Goal: Task Accomplishment & Management: Use online tool/utility

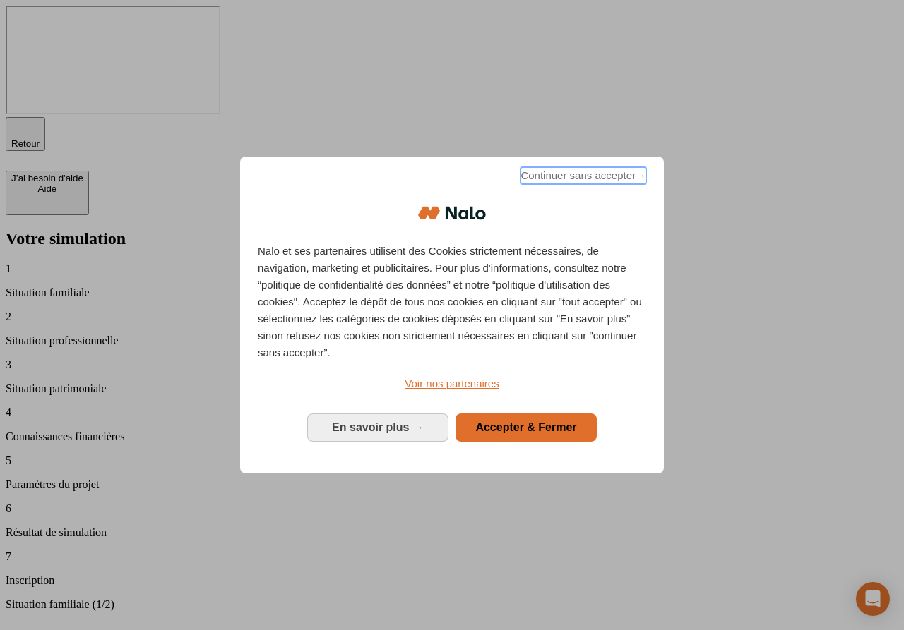
click at [568, 184] on span "Continuer sans accepter →" at bounding box center [583, 175] width 126 height 17
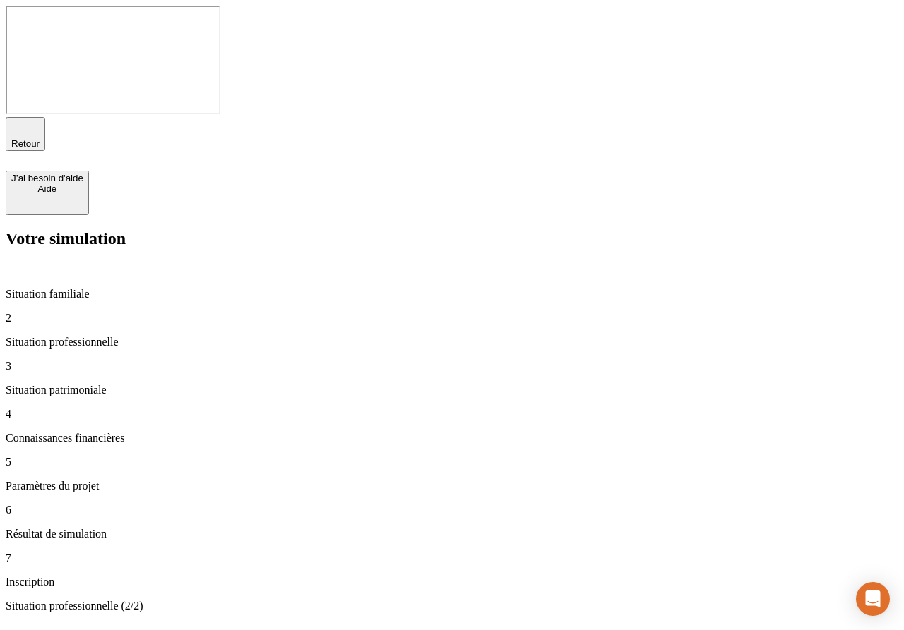
type input "10 000"
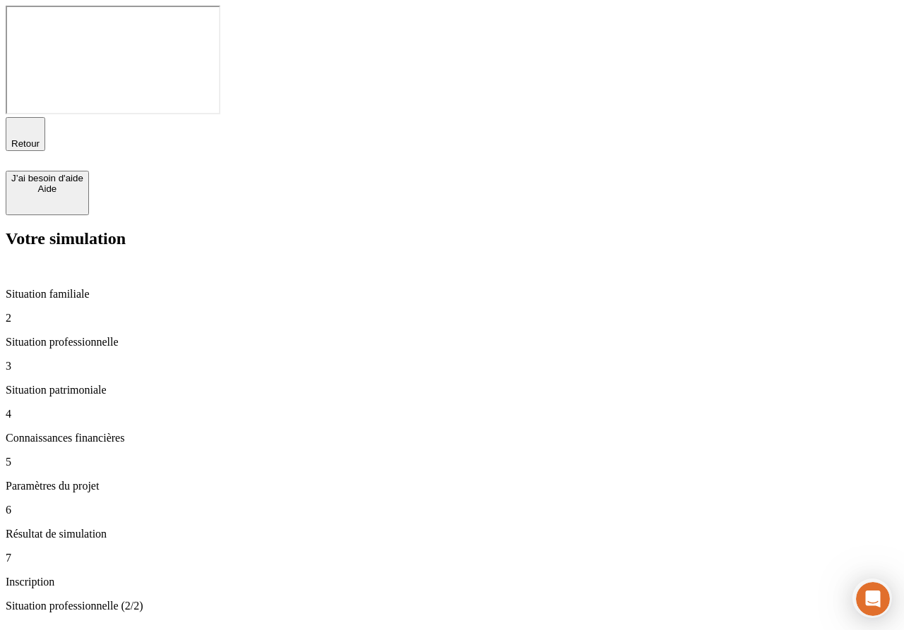
type input "100 000"
type input "50 000"
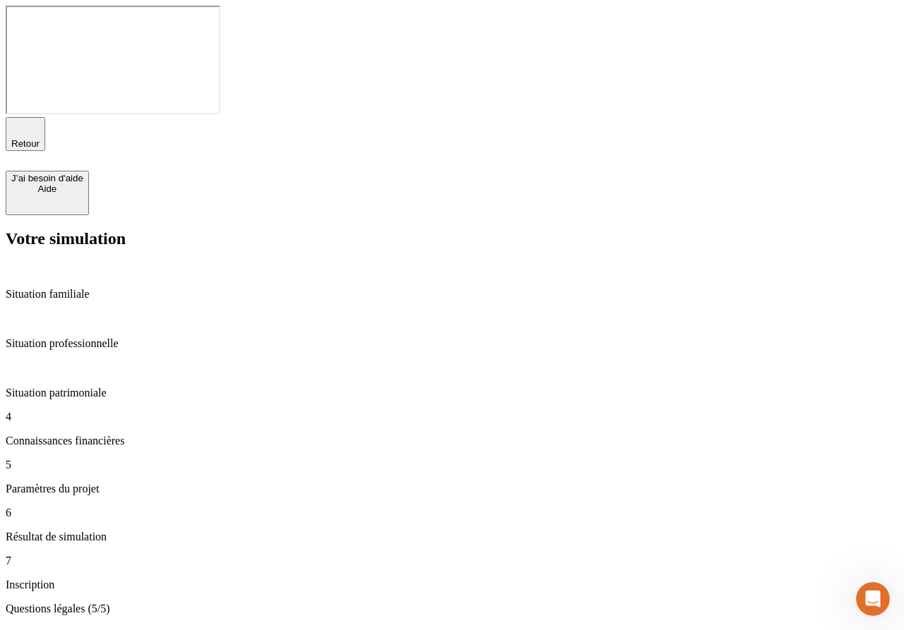
type input "28"
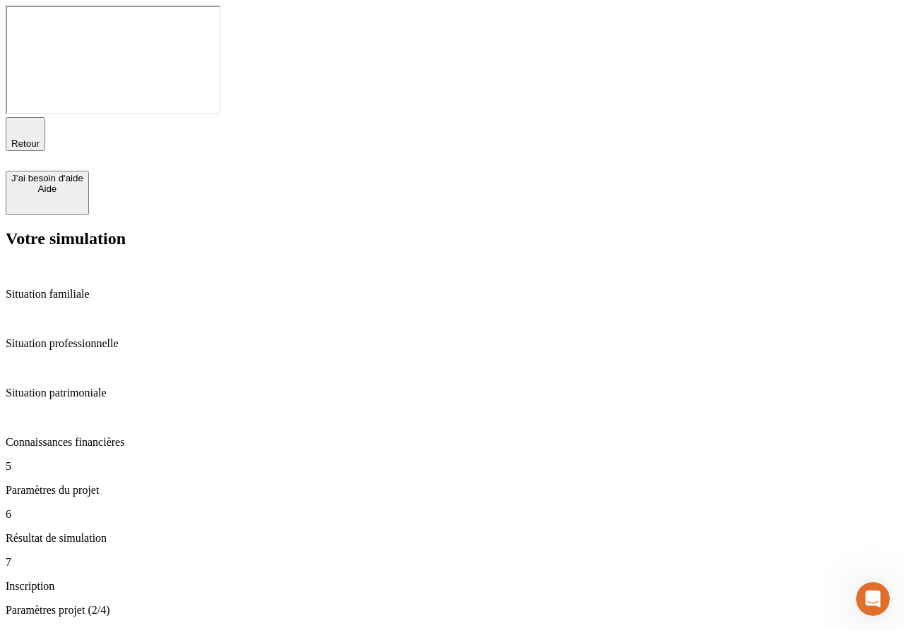
type input "60"
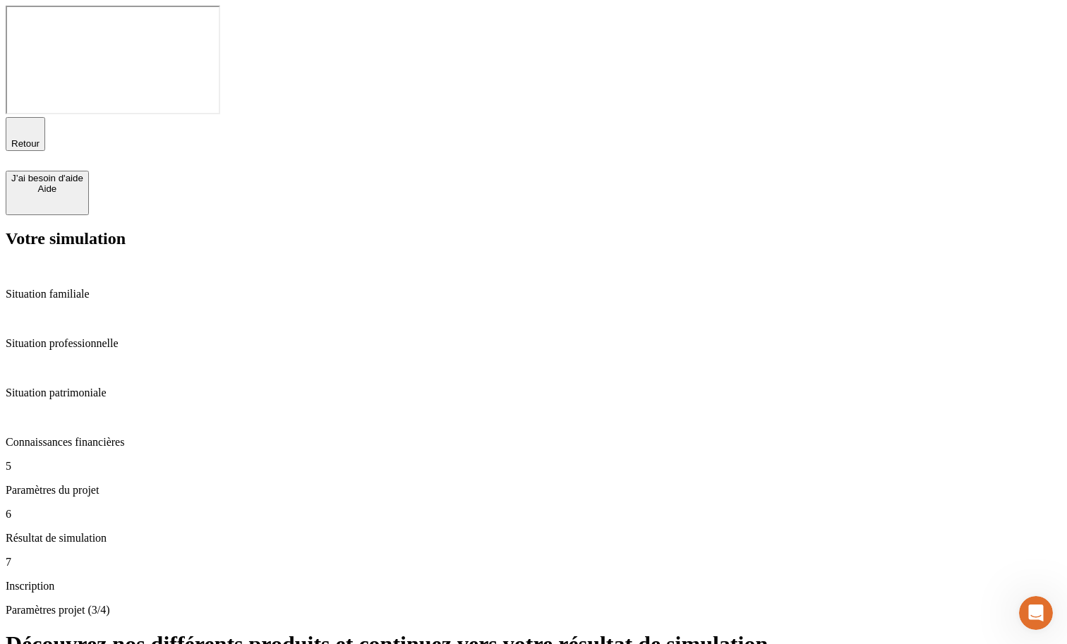
click at [134, 436] on p "Connaissances financières" at bounding box center [534, 442] width 1056 height 13
click at [131, 484] on p "Paramètres du projet" at bounding box center [534, 490] width 1056 height 13
click at [113, 460] on div "5 Paramètres du projet" at bounding box center [534, 478] width 1056 height 37
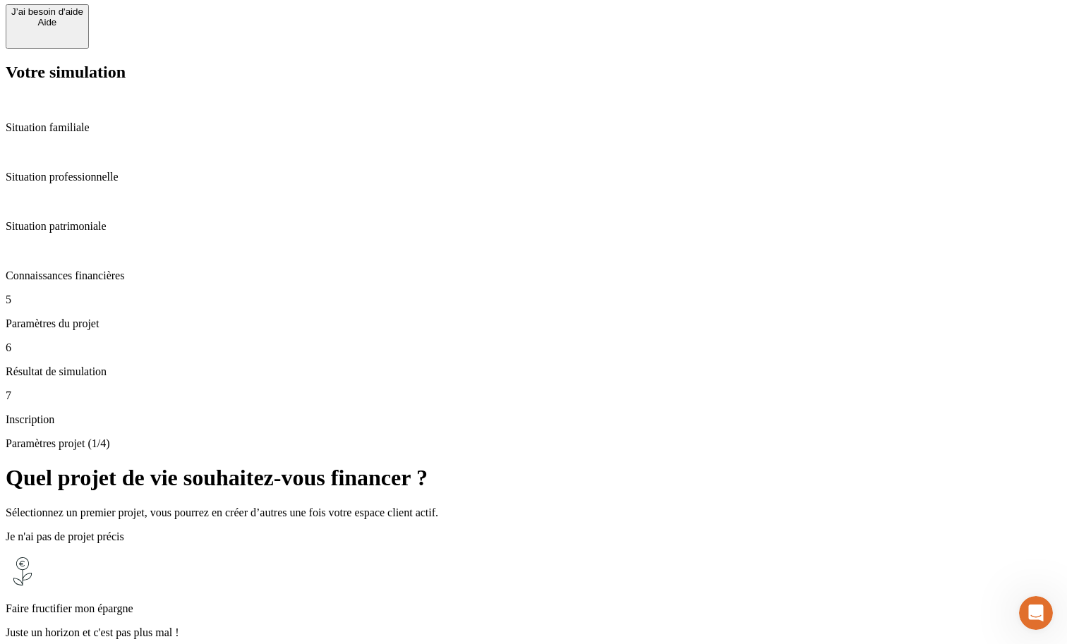
scroll to position [202, 0]
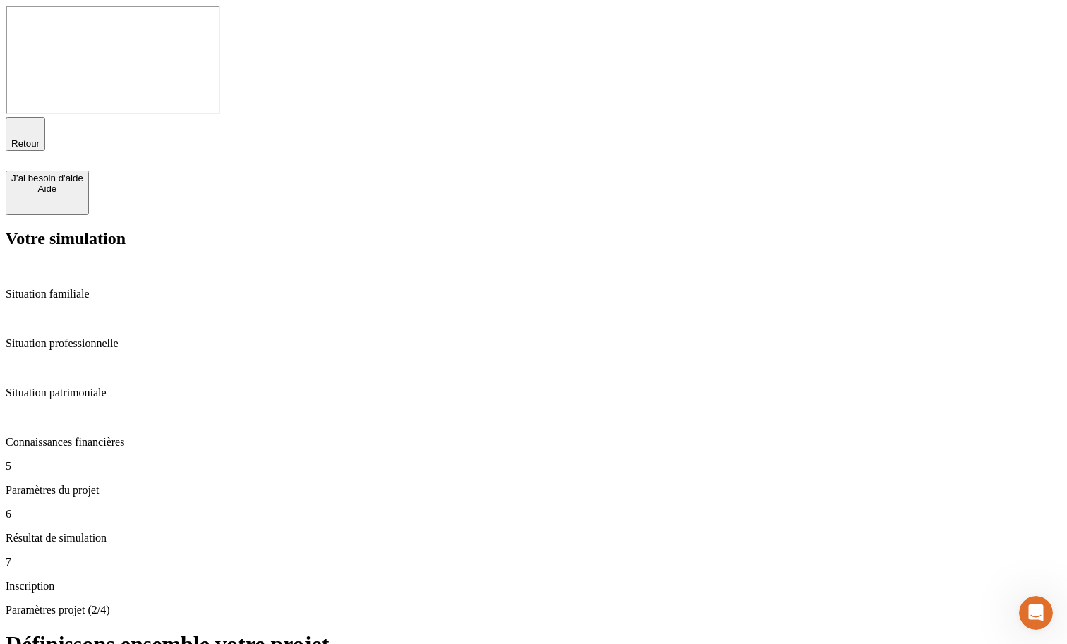
click at [131, 484] on p "Paramètres du projet" at bounding box center [534, 490] width 1056 height 13
type input "65"
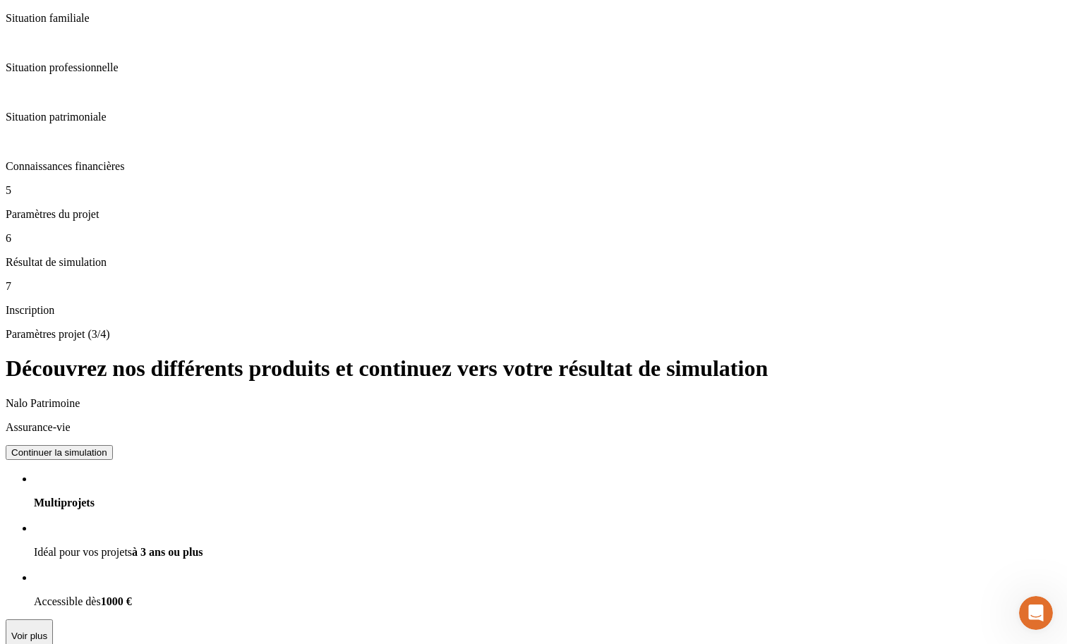
scroll to position [331, 0]
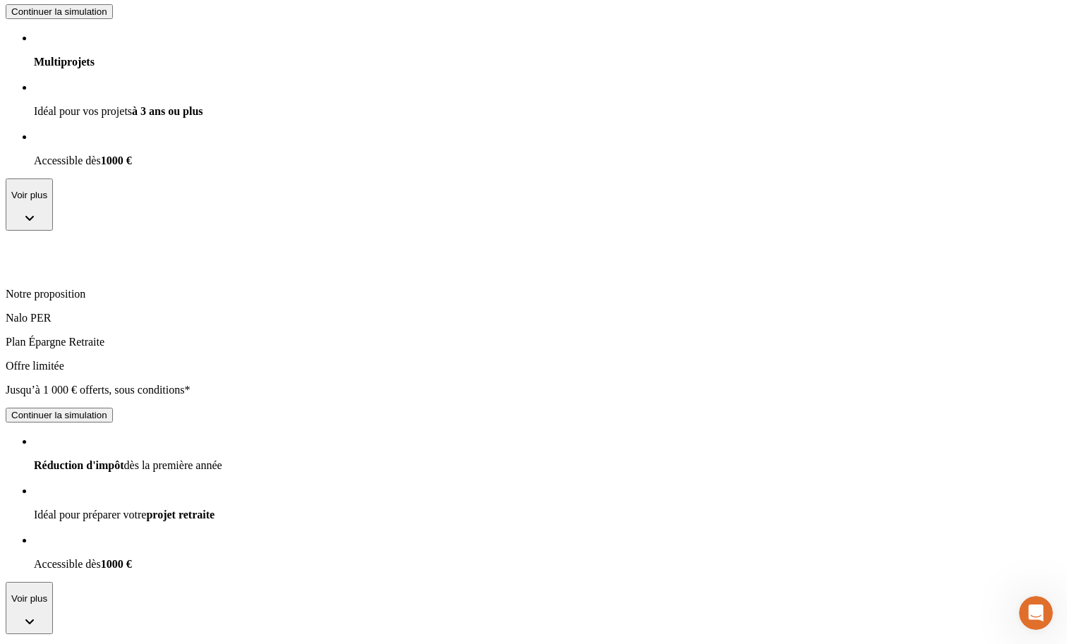
scroll to position [719, 0]
drag, startPoint x: 865, startPoint y: 244, endPoint x: 409, endPoint y: 262, distance: 456.4
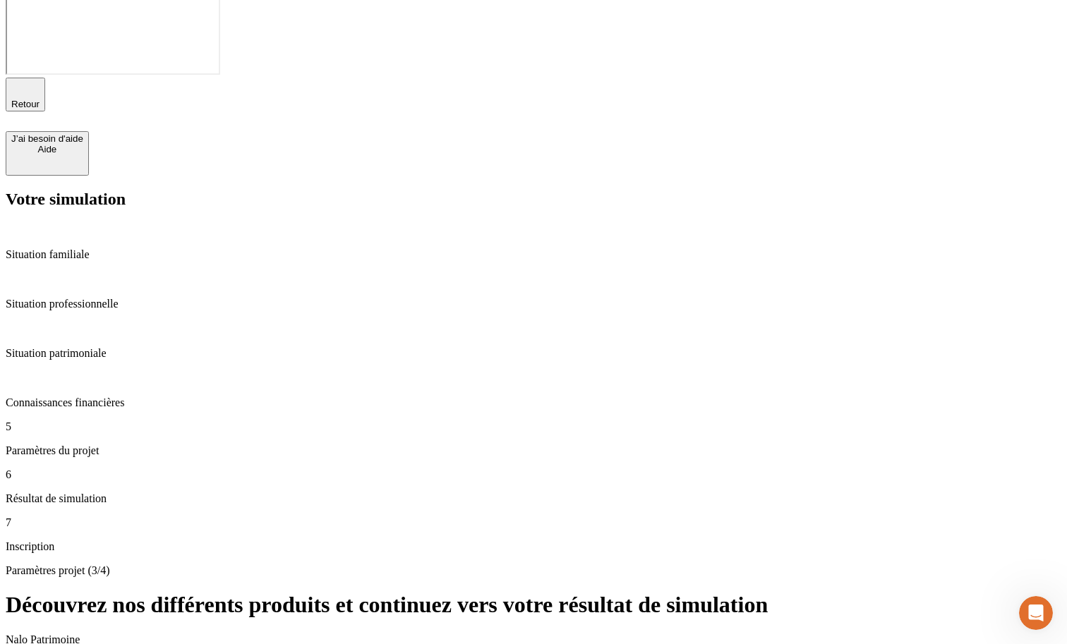
scroll to position [0, 0]
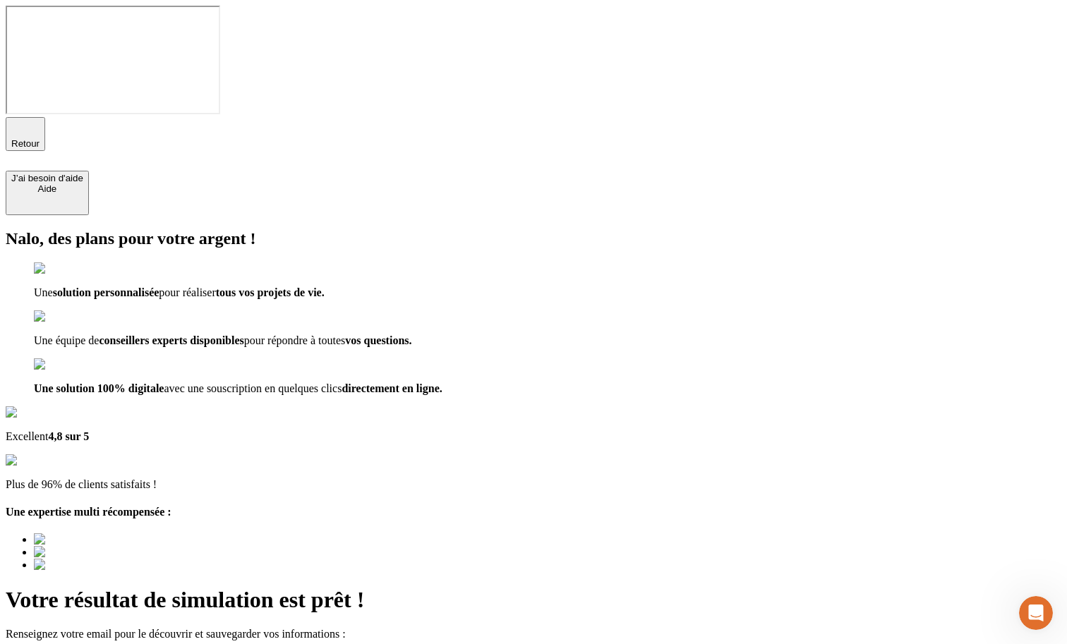
type input "a@[DOMAIN_NAME]"
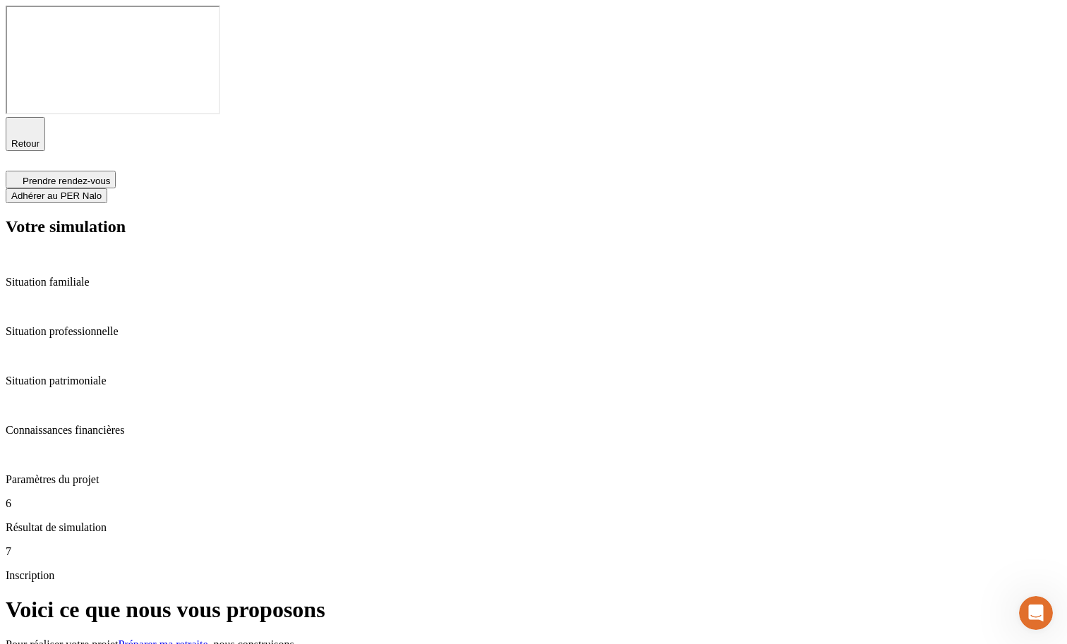
drag, startPoint x: 427, startPoint y: 176, endPoint x: 615, endPoint y: 225, distance: 194.0
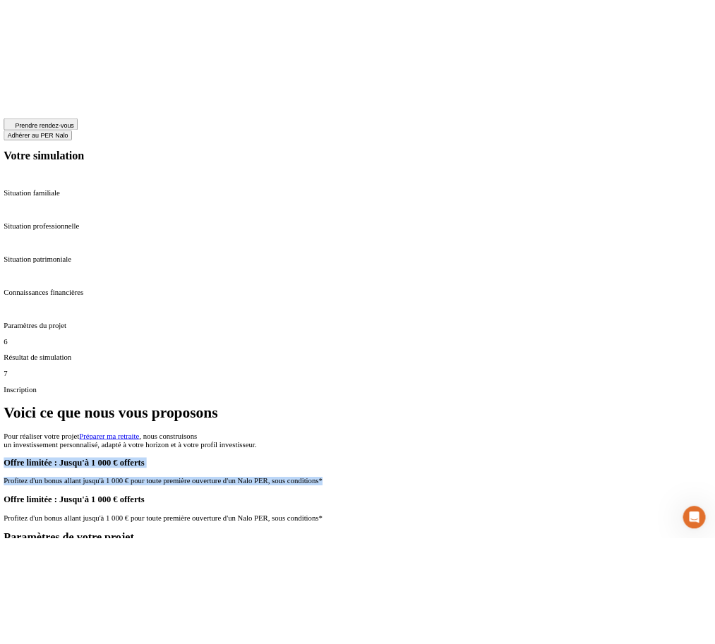
scroll to position [56, 0]
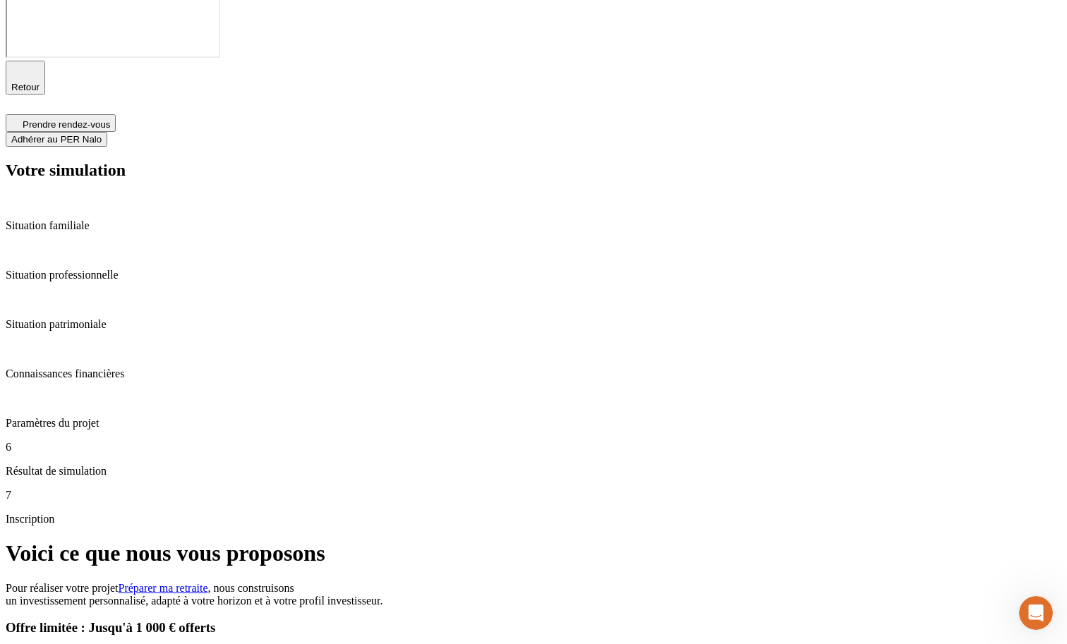
click at [629, 620] on div "Offre limitée : Jusqu'à 1 000 € offerts Profitez d'un bonus allant jusqu'à 1 00…" at bounding box center [534, 641] width 1056 height 42
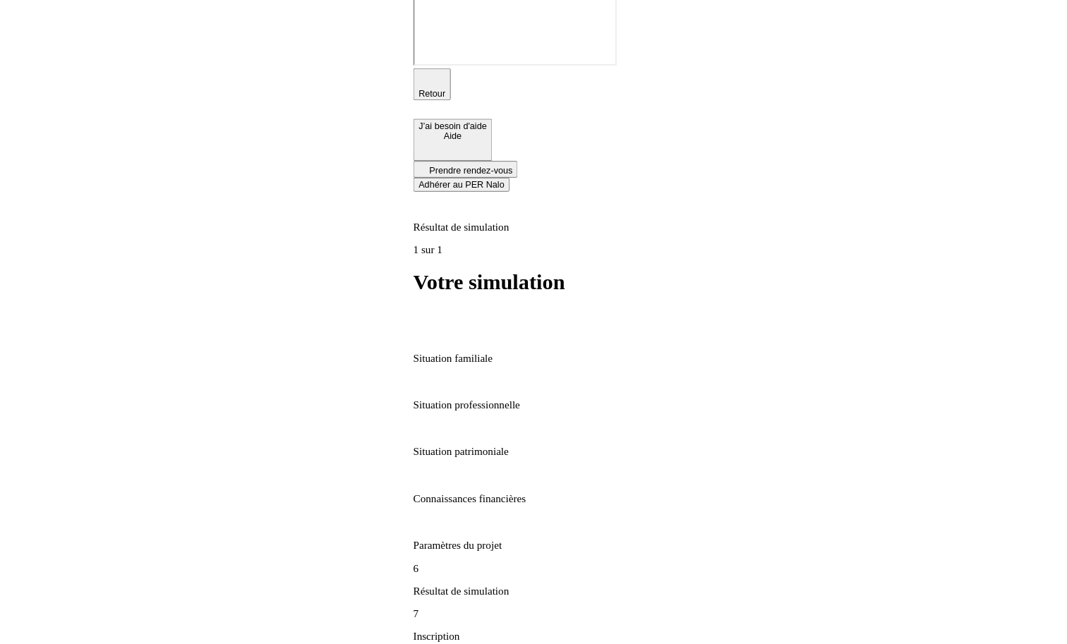
scroll to position [13, 0]
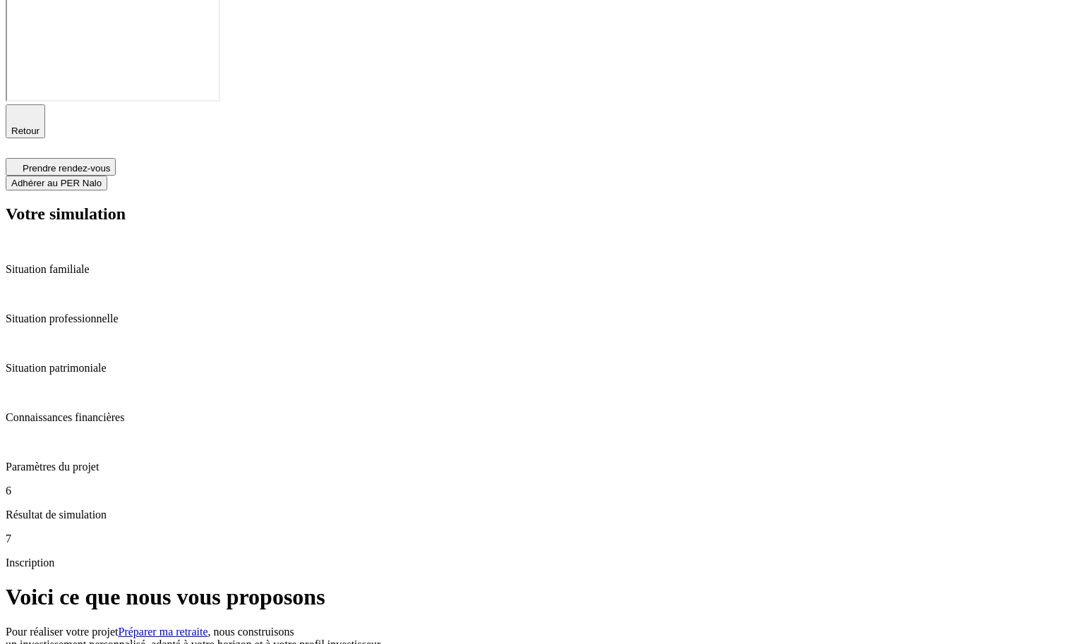
click at [116, 461] on p "Paramètres du projet" at bounding box center [534, 467] width 1056 height 13
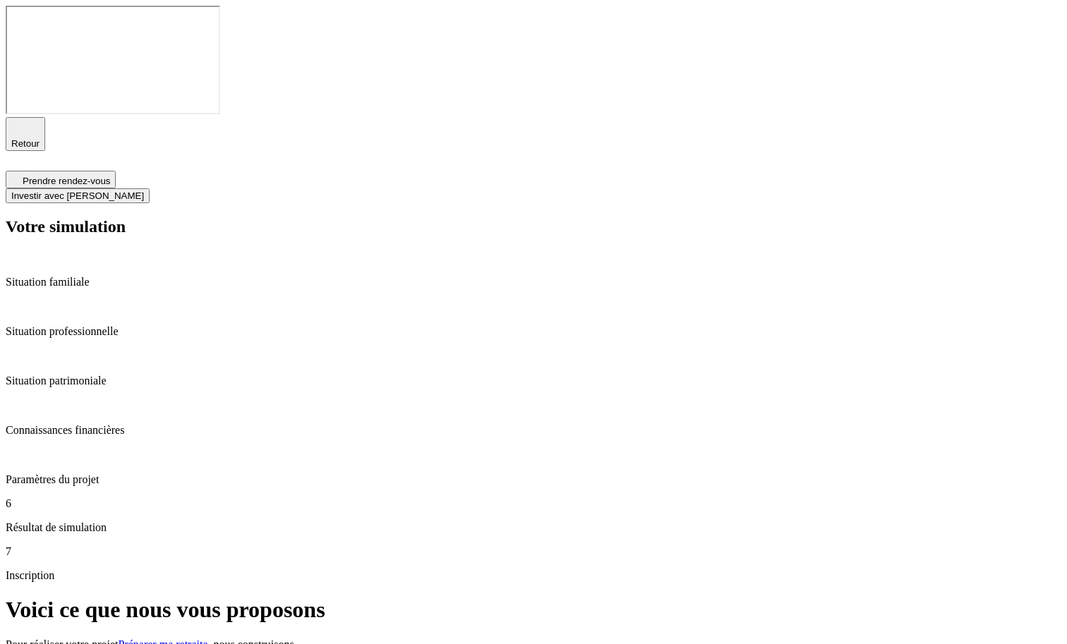
click at [131, 474] on p "Paramètres du projet" at bounding box center [534, 480] width 1056 height 13
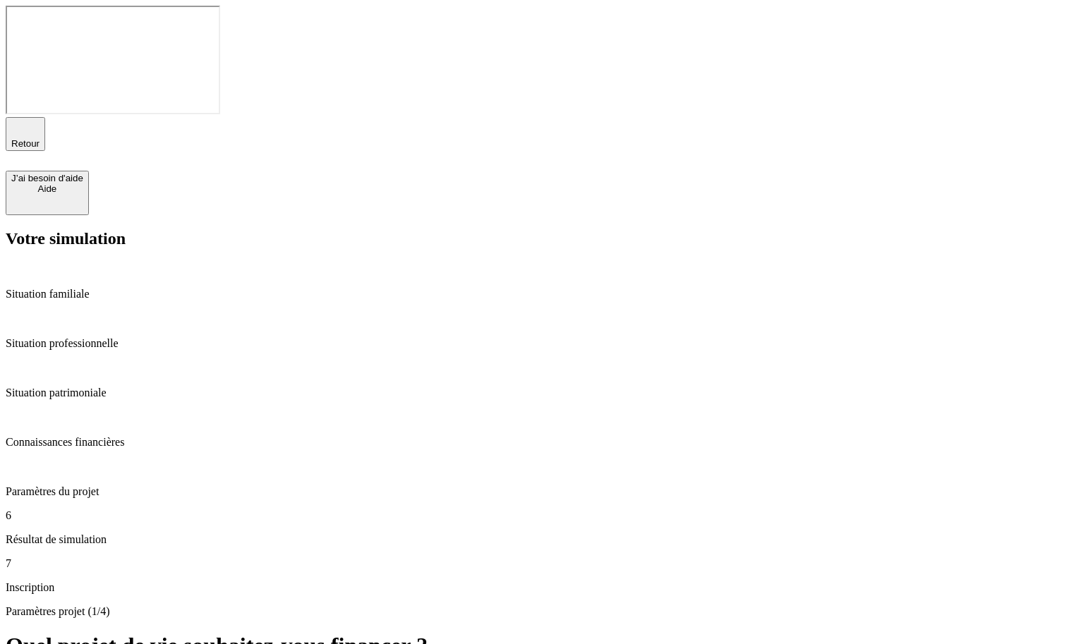
click at [90, 337] on p "Situation professionnelle" at bounding box center [534, 343] width 1056 height 13
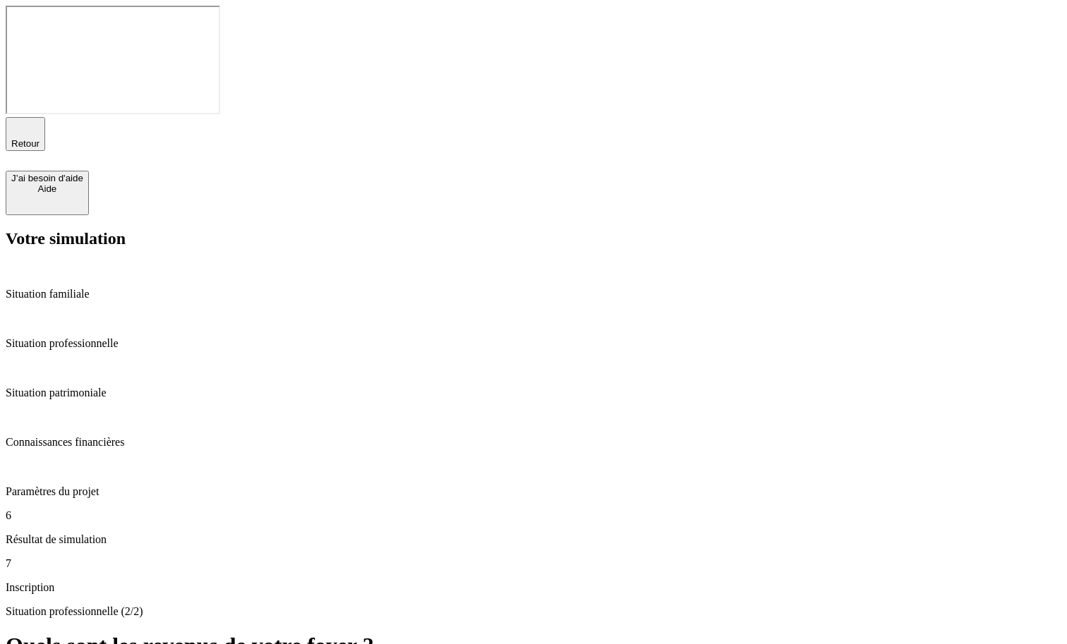
type input "10 000"
click at [125, 337] on p "Situation professionnelle" at bounding box center [534, 343] width 1056 height 13
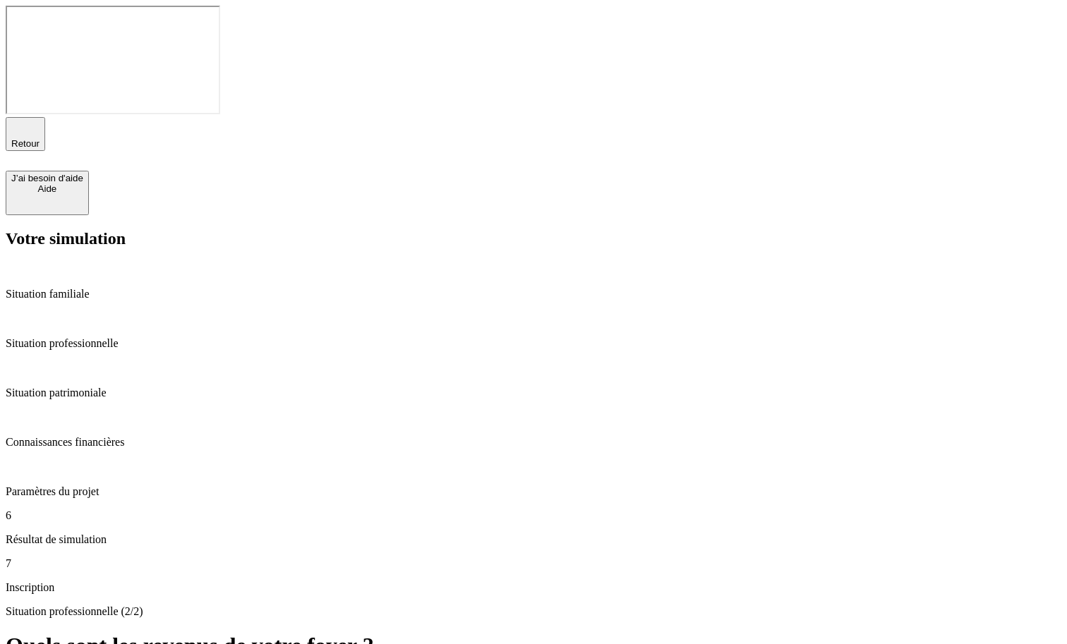
type input "5 000"
click at [124, 486] on p "Paramètres du projet" at bounding box center [534, 492] width 1056 height 13
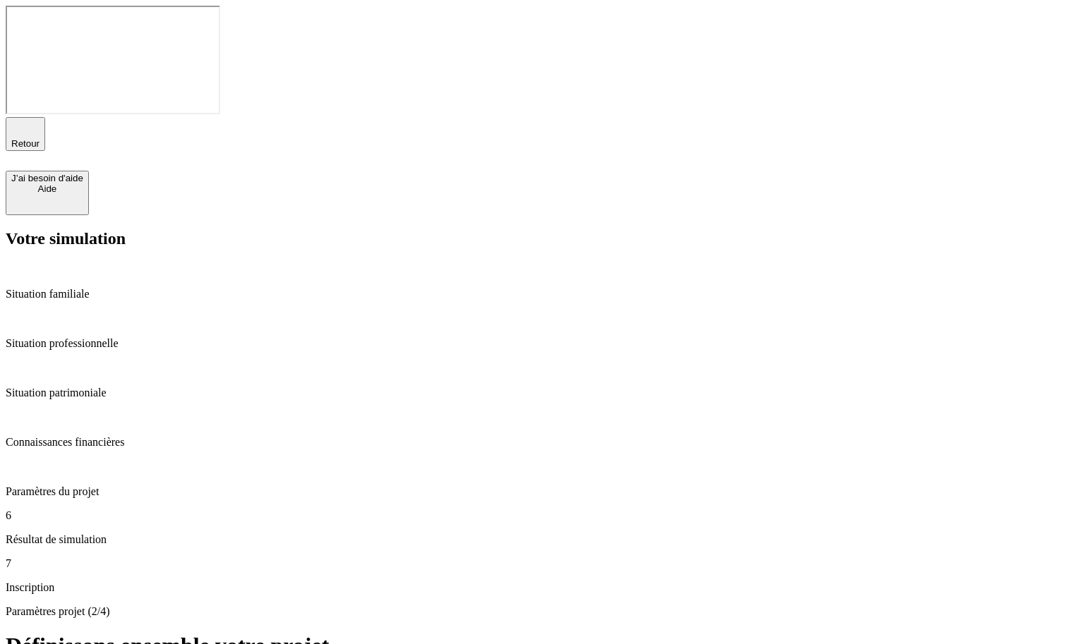
type input "65"
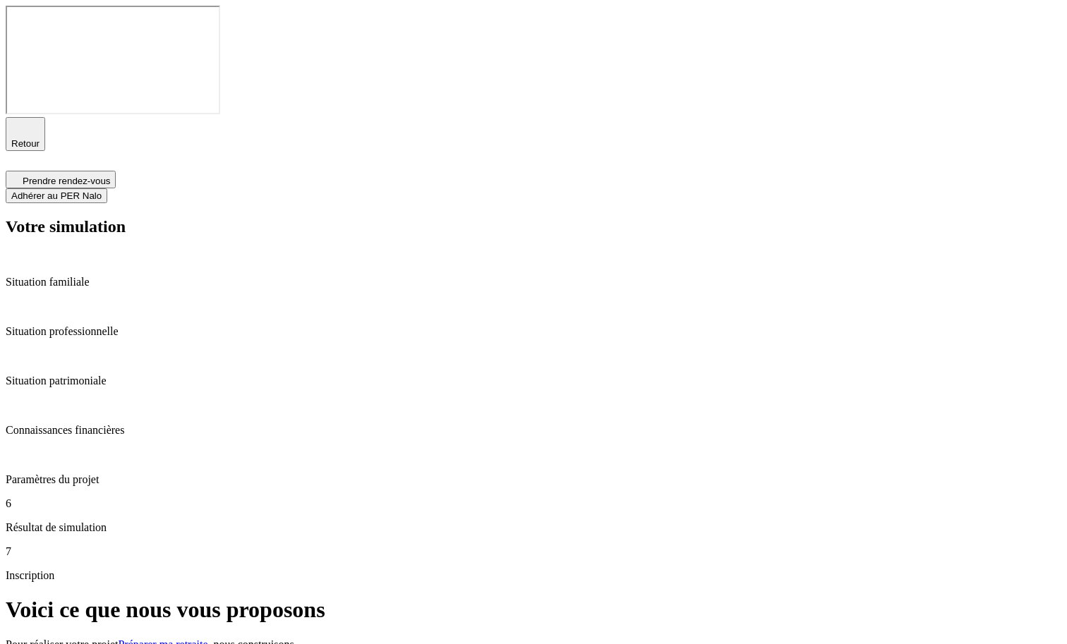
click at [117, 325] on p "Situation professionnelle" at bounding box center [534, 331] width 1056 height 13
